Goal: Task Accomplishment & Management: Use online tool/utility

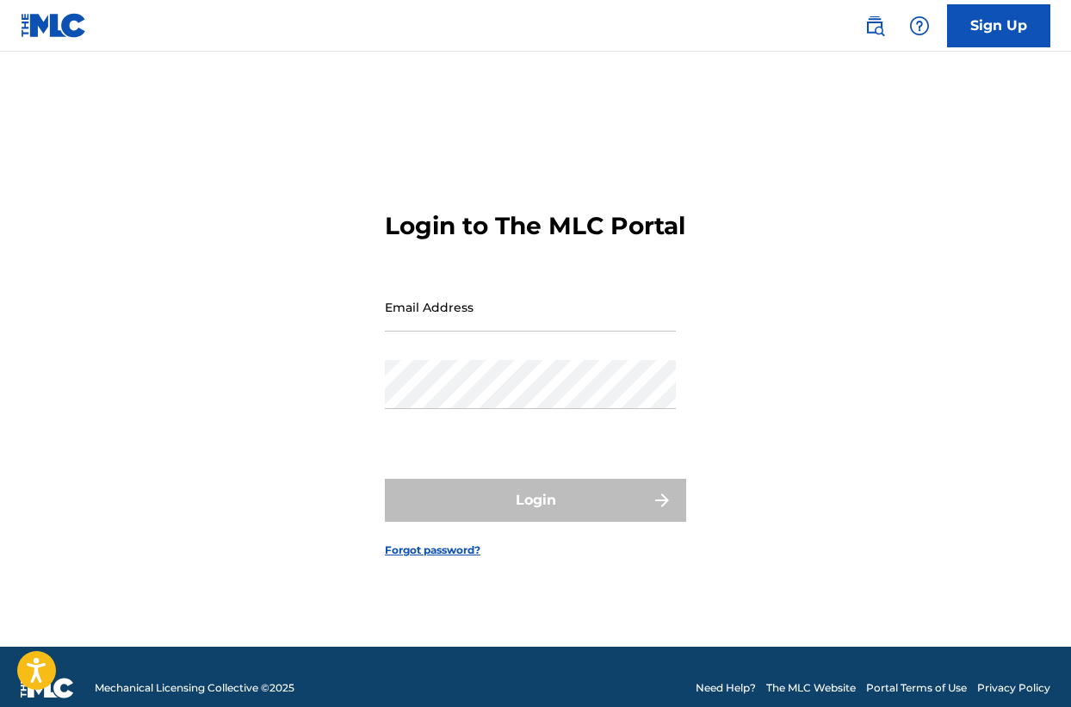
click at [508, 310] on input "Email Address" at bounding box center [530, 306] width 291 height 49
type input "[EMAIL_ADDRESS][DOMAIN_NAME]"
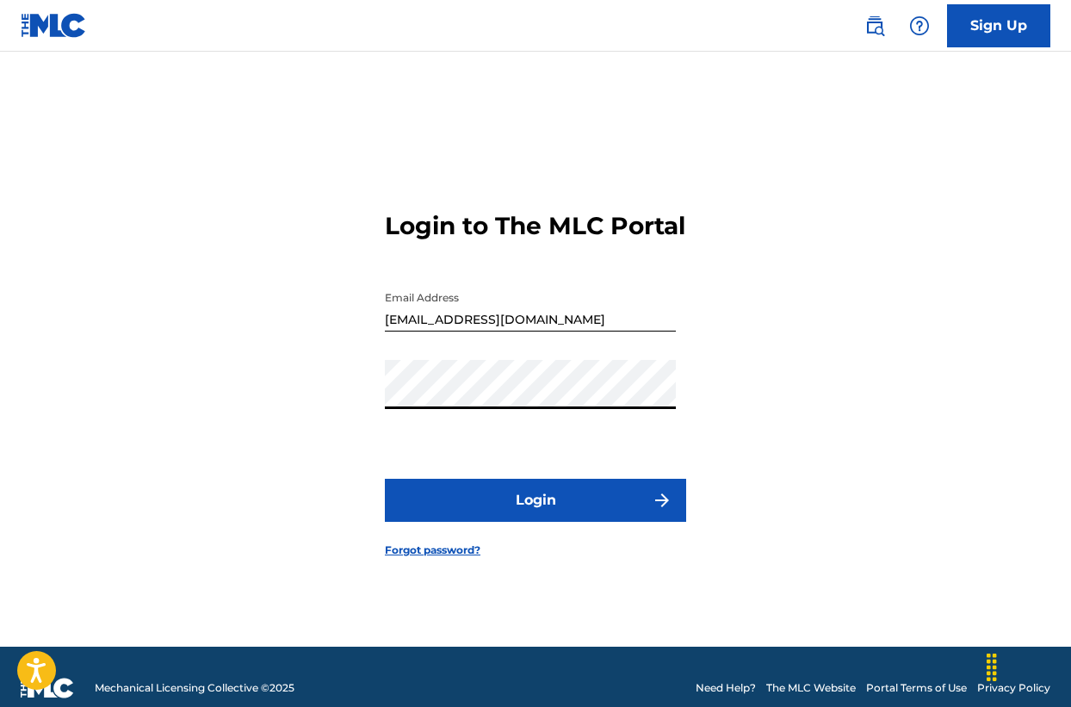
click at [512, 494] on button "Login" at bounding box center [535, 500] width 301 height 43
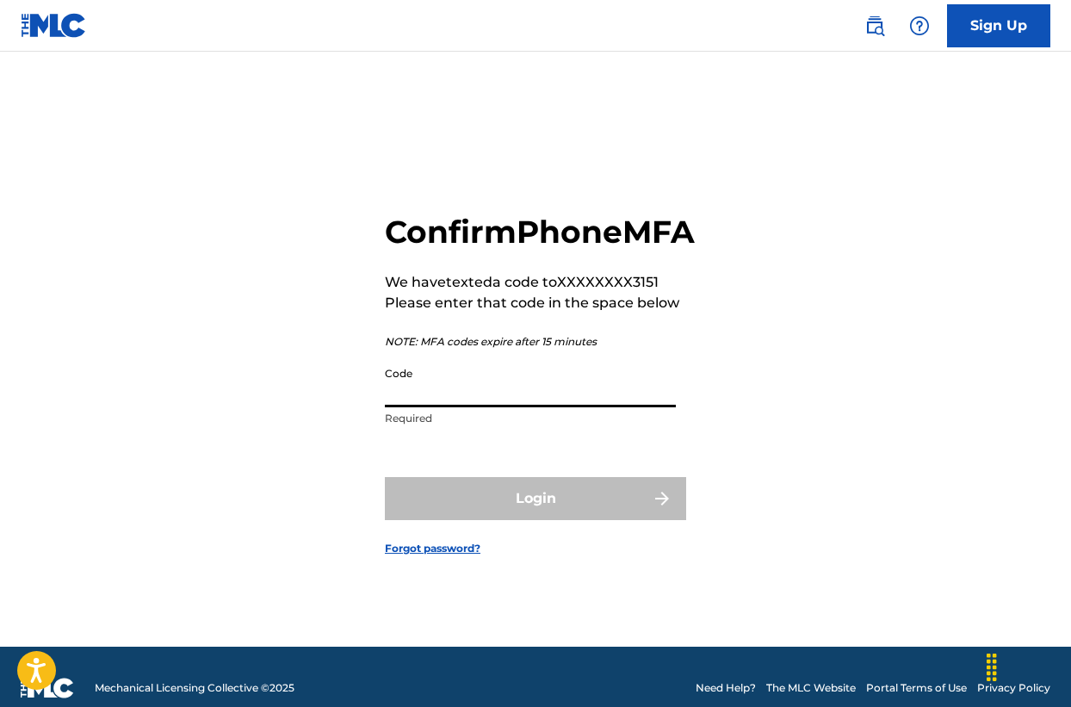
click at [440, 407] on input "Code" at bounding box center [530, 382] width 291 height 49
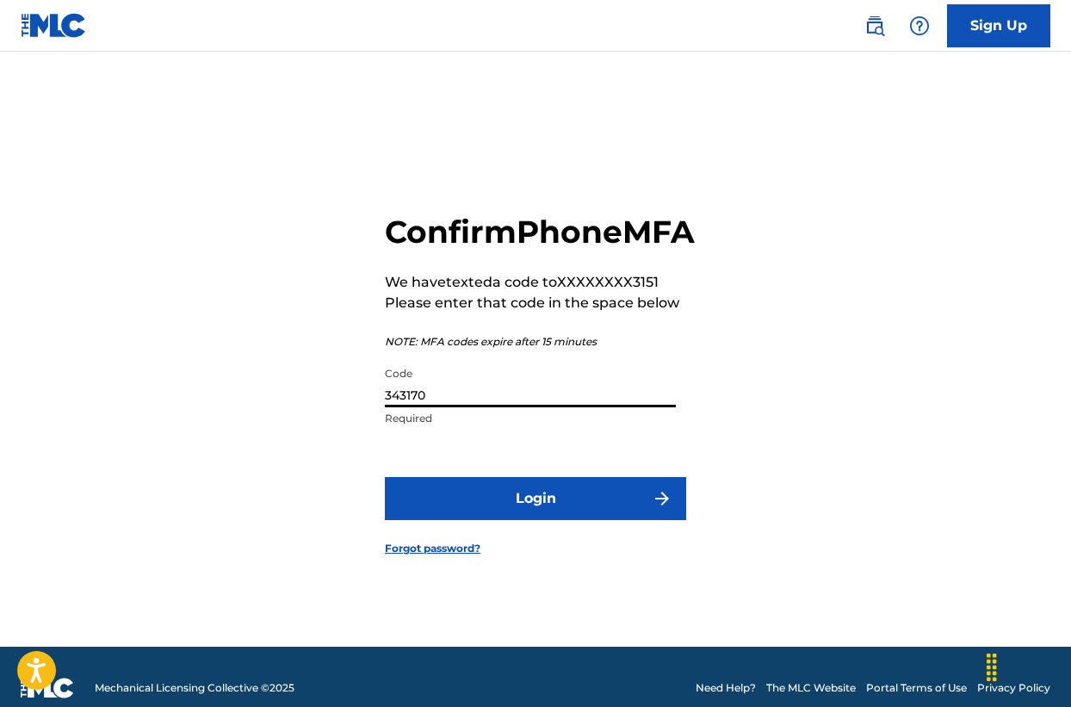
type input "343170"
click at [535, 517] on button "Login" at bounding box center [535, 498] width 301 height 43
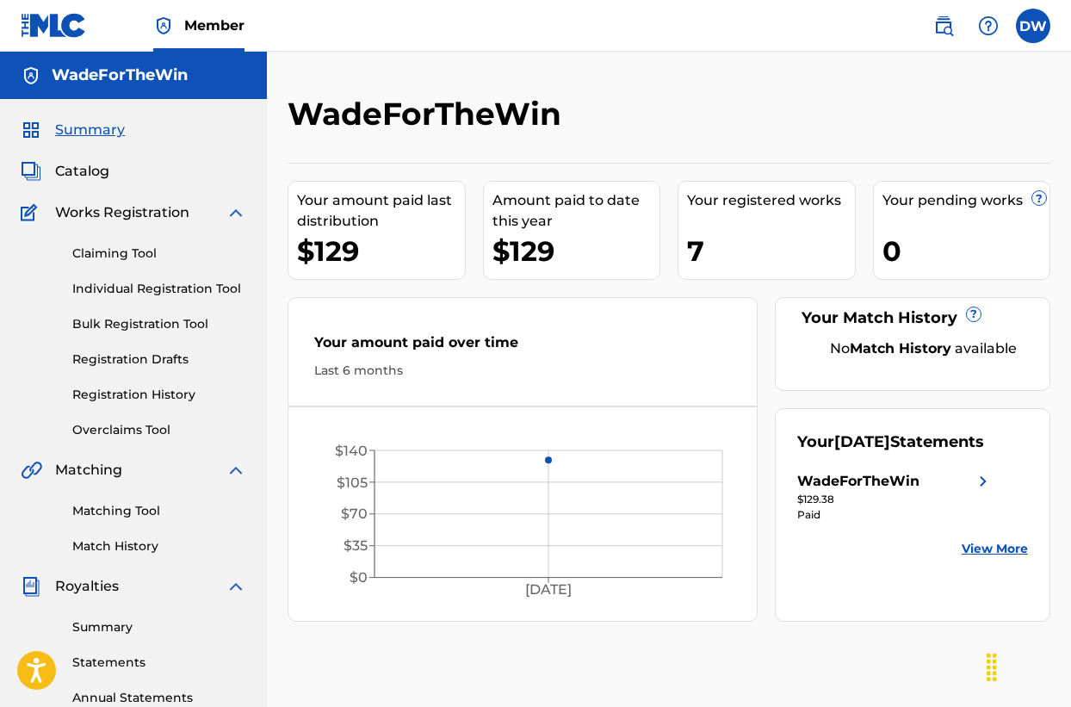
click at [103, 255] on link "Claiming Tool" at bounding box center [159, 253] width 174 height 18
